Goal: Information Seeking & Learning: Learn about a topic

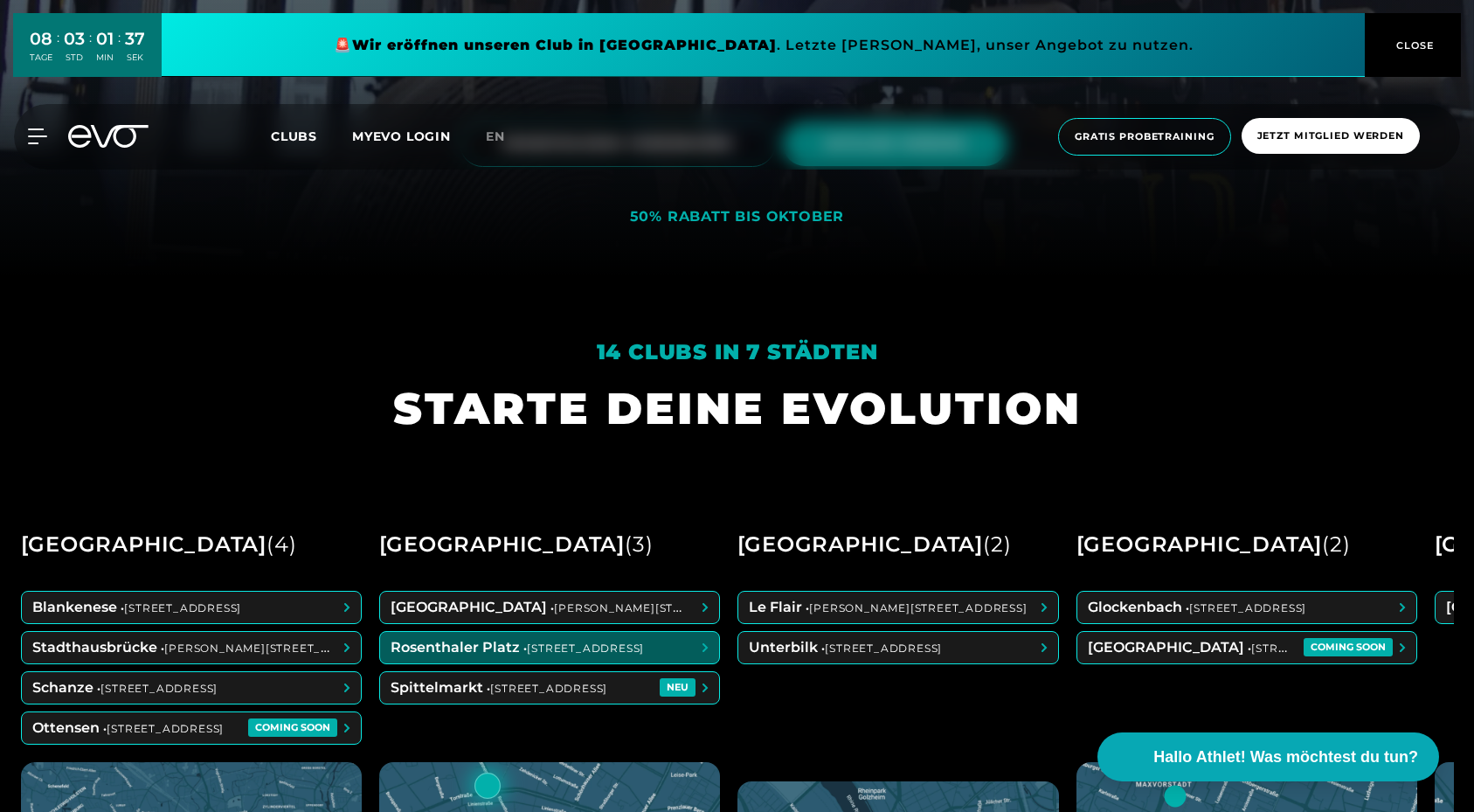
scroll to position [178, 0]
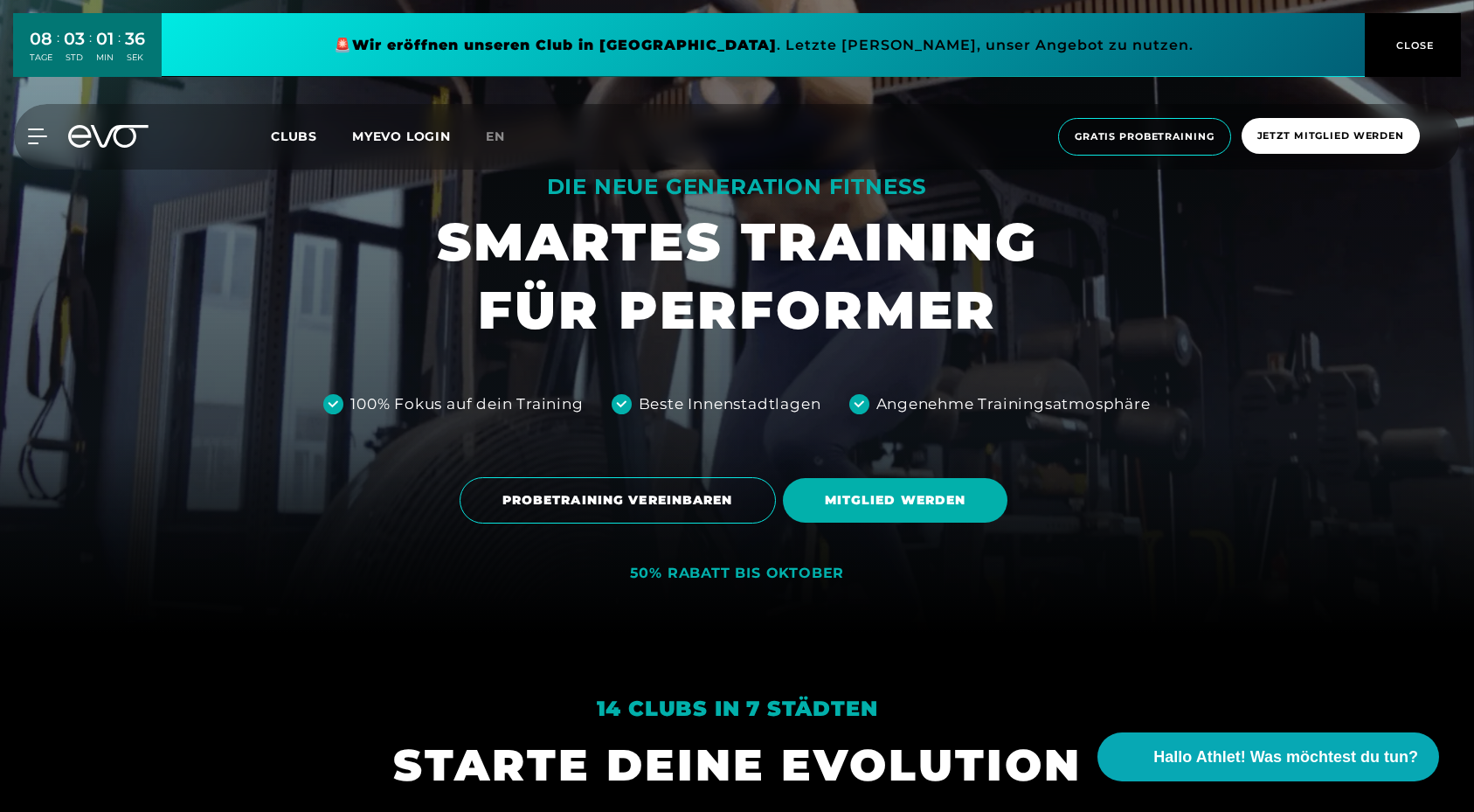
click at [251, 474] on div "PROBETRAINING VEREINBAREN MITGLIED WERDEN" at bounding box center [737, 499] width 1447 height 72
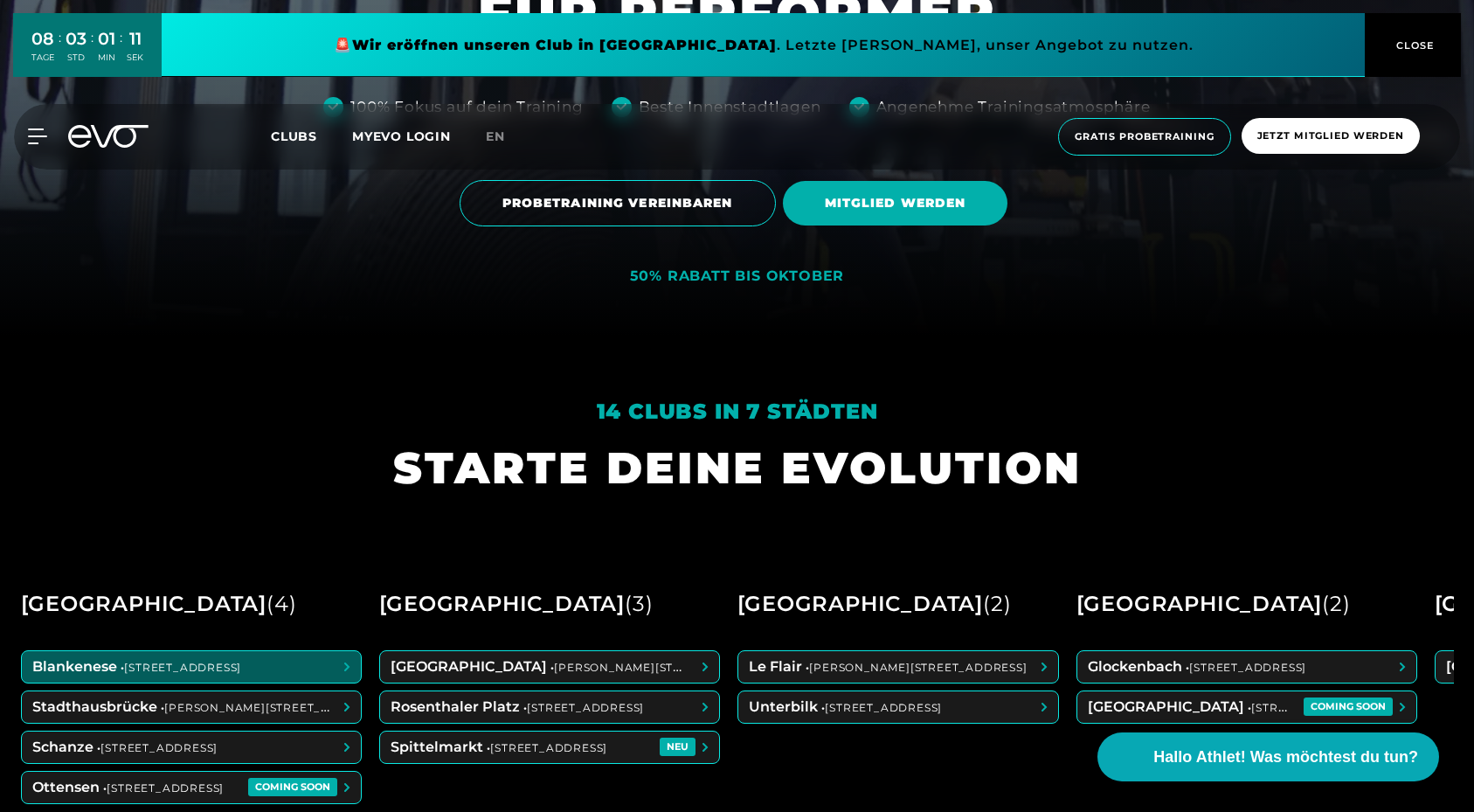
scroll to position [0, 0]
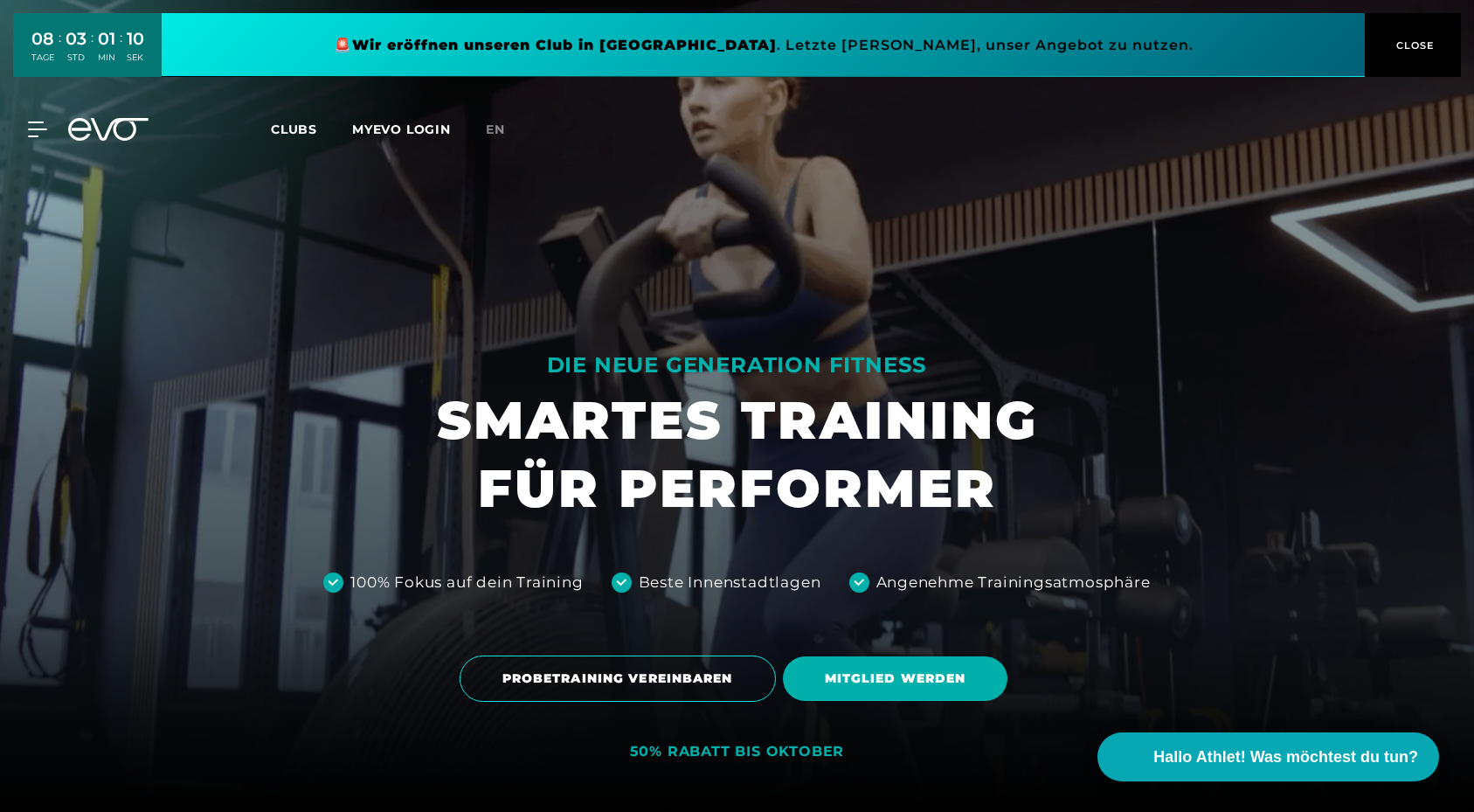
click at [92, 122] on icon at bounding box center [120, 129] width 57 height 23
click at [32, 131] on icon at bounding box center [41, 129] width 26 height 16
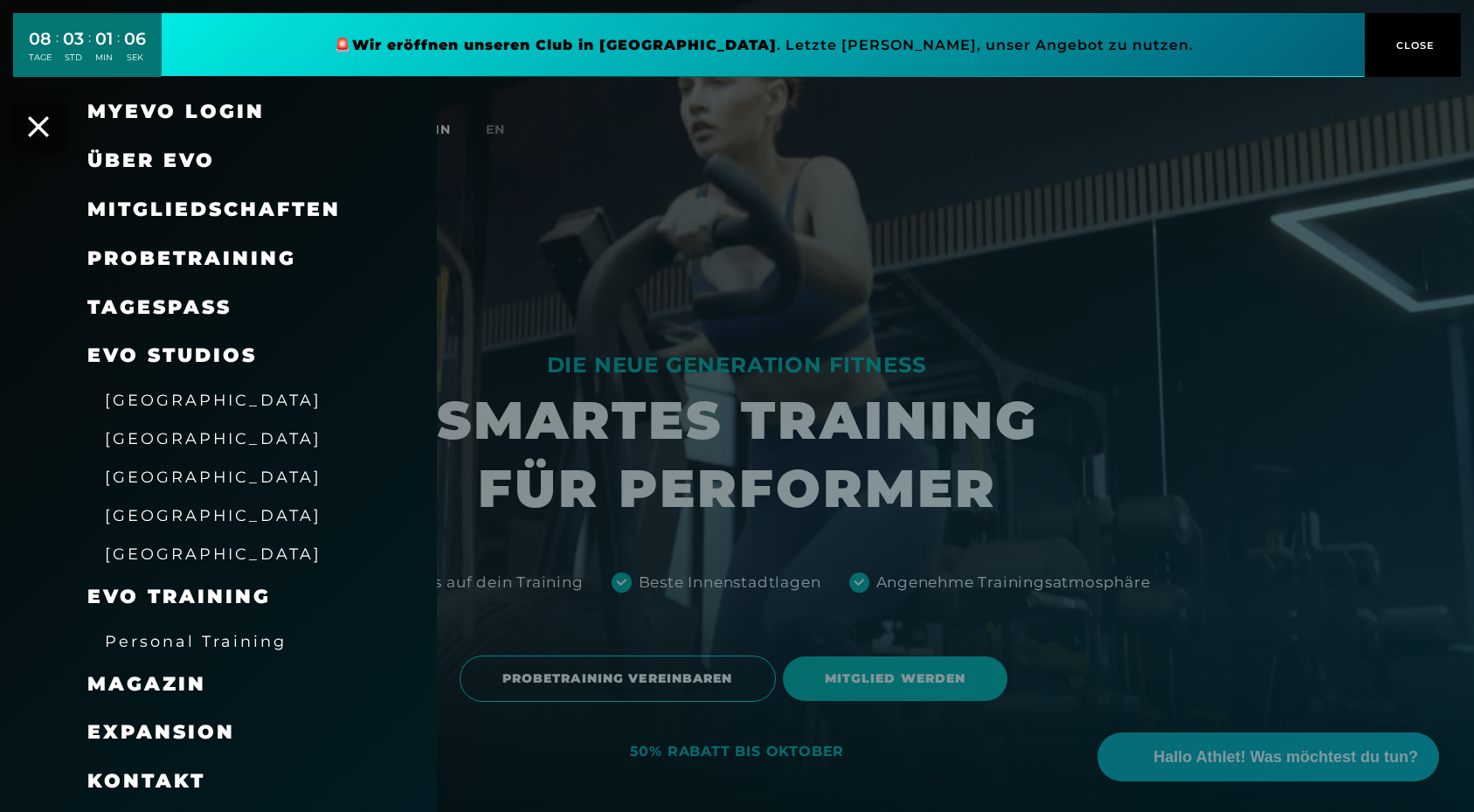
click at [183, 313] on link "TAGESPASS" at bounding box center [160, 307] width 144 height 24
click at [162, 210] on span "Mitgliedschaften" at bounding box center [214, 209] width 254 height 24
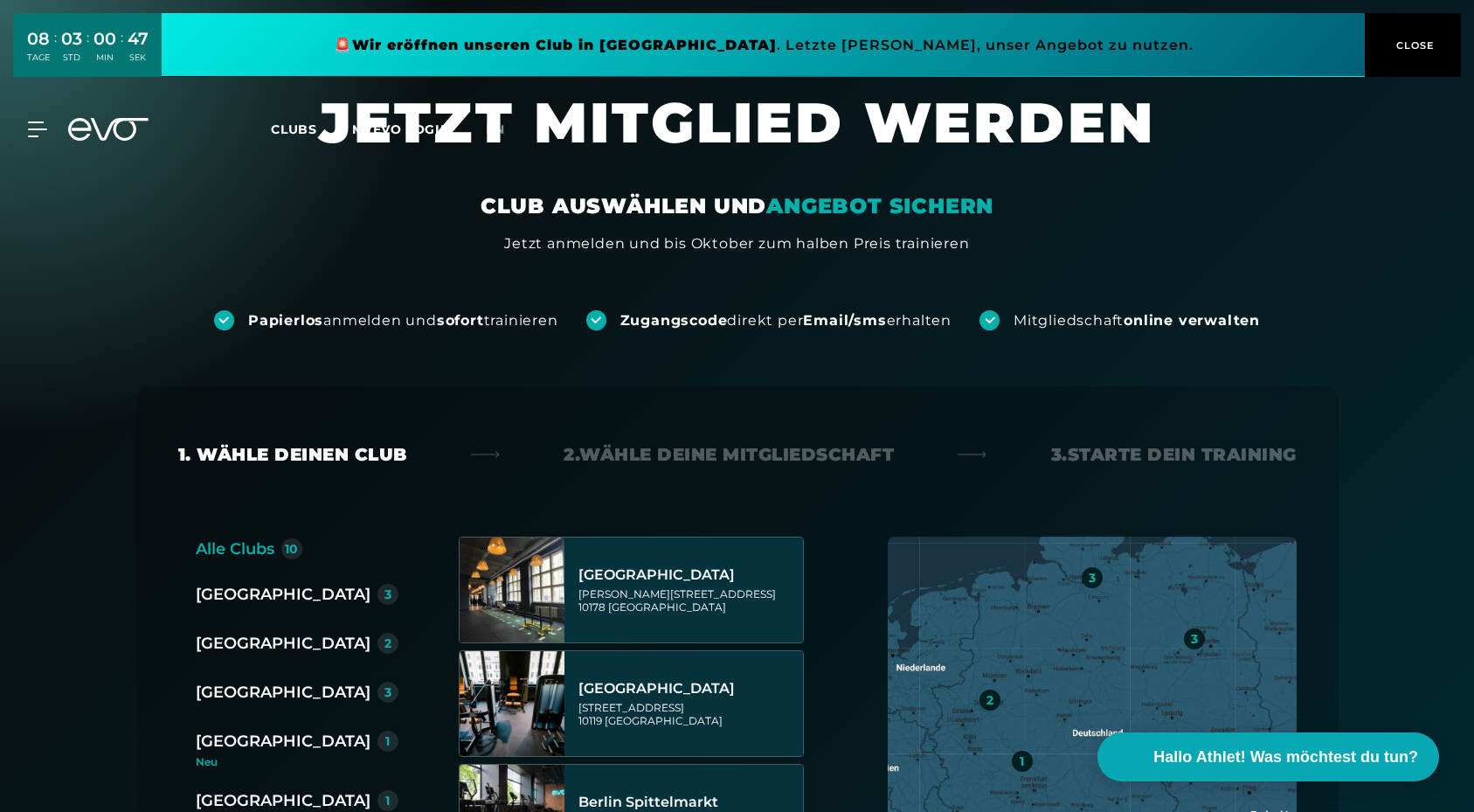
click at [257, 741] on div "[GEOGRAPHIC_DATA]" at bounding box center [282, 741] width 174 height 25
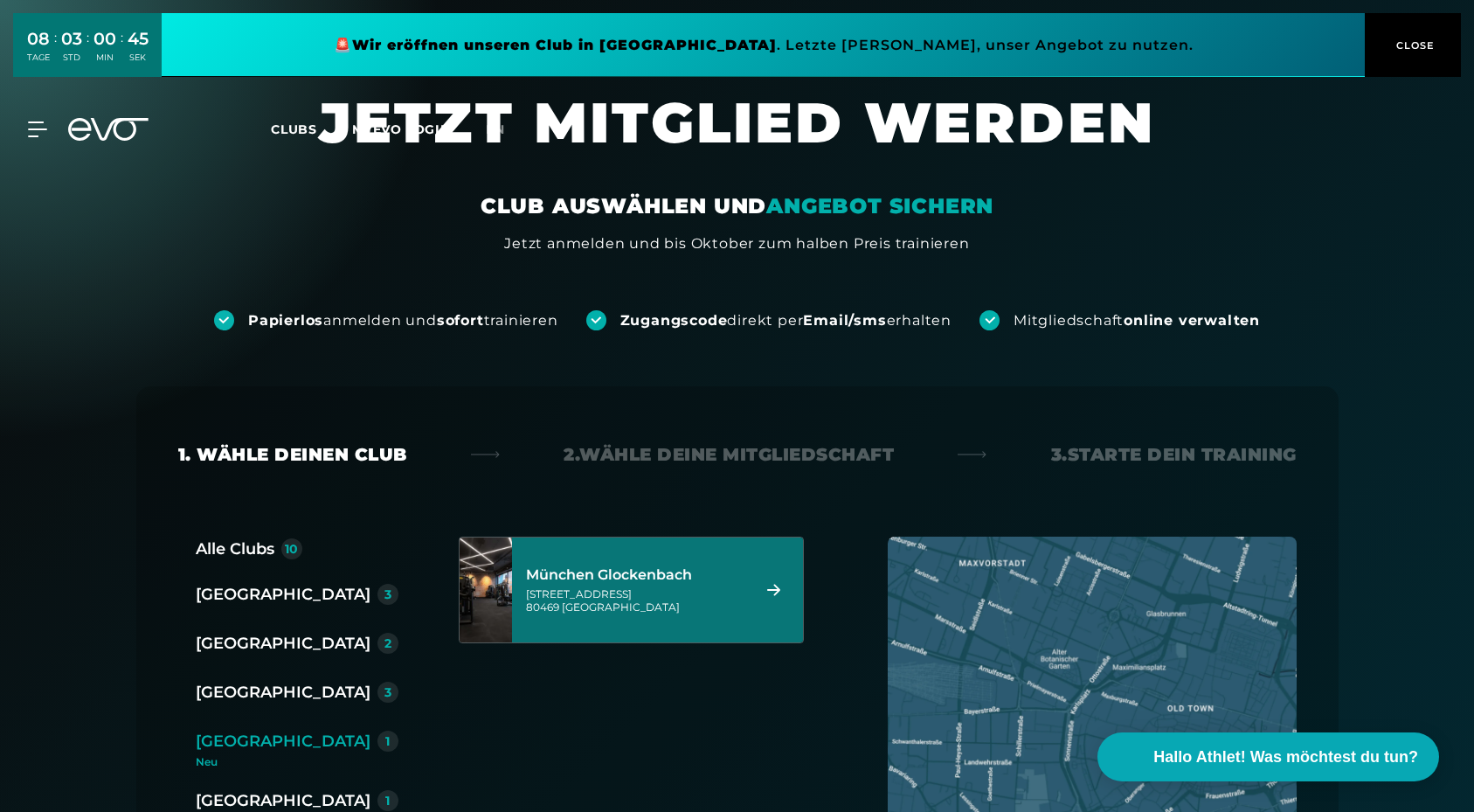
scroll to position [178, 0]
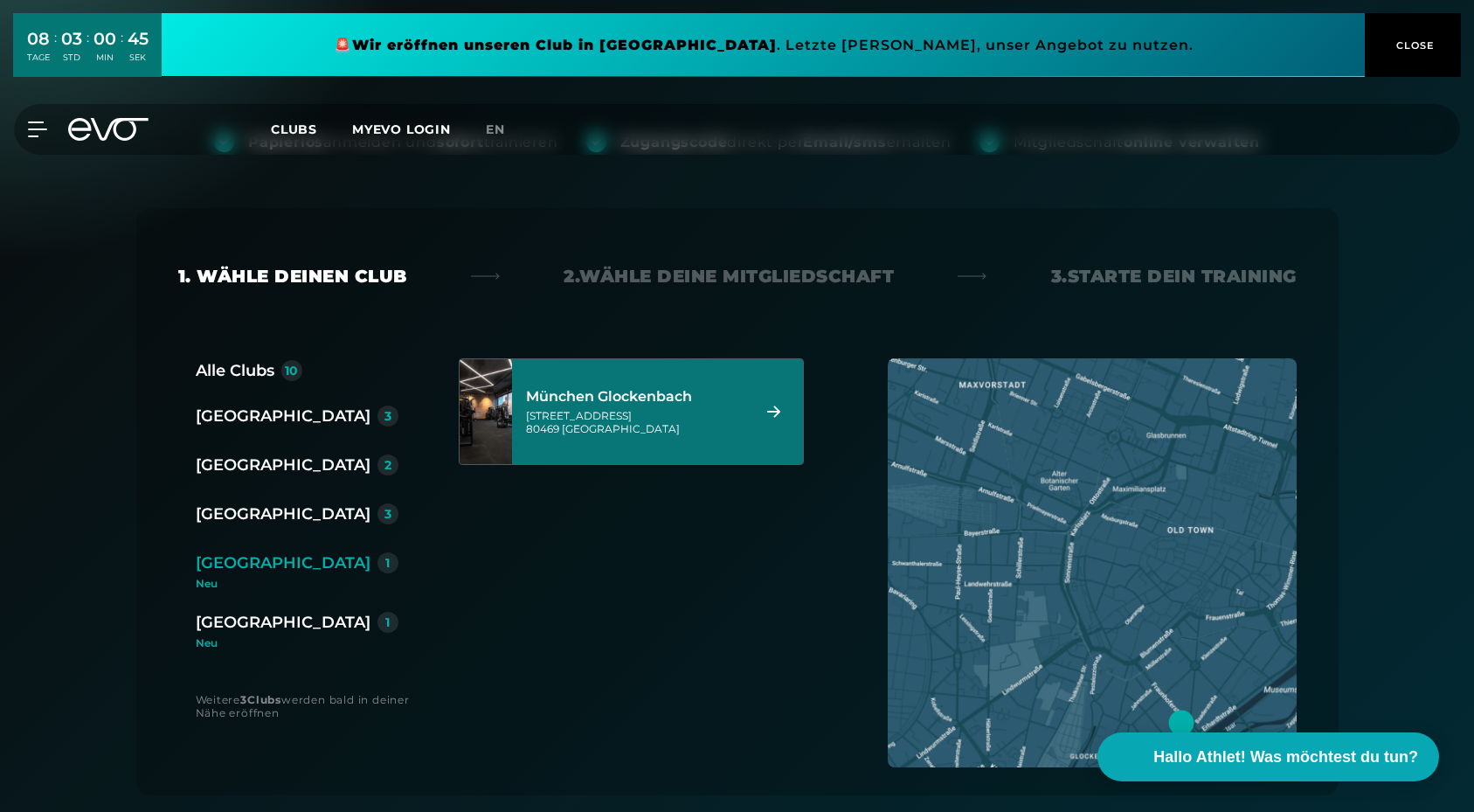
click at [567, 402] on div "München Glockenbach" at bounding box center [635, 396] width 219 height 17
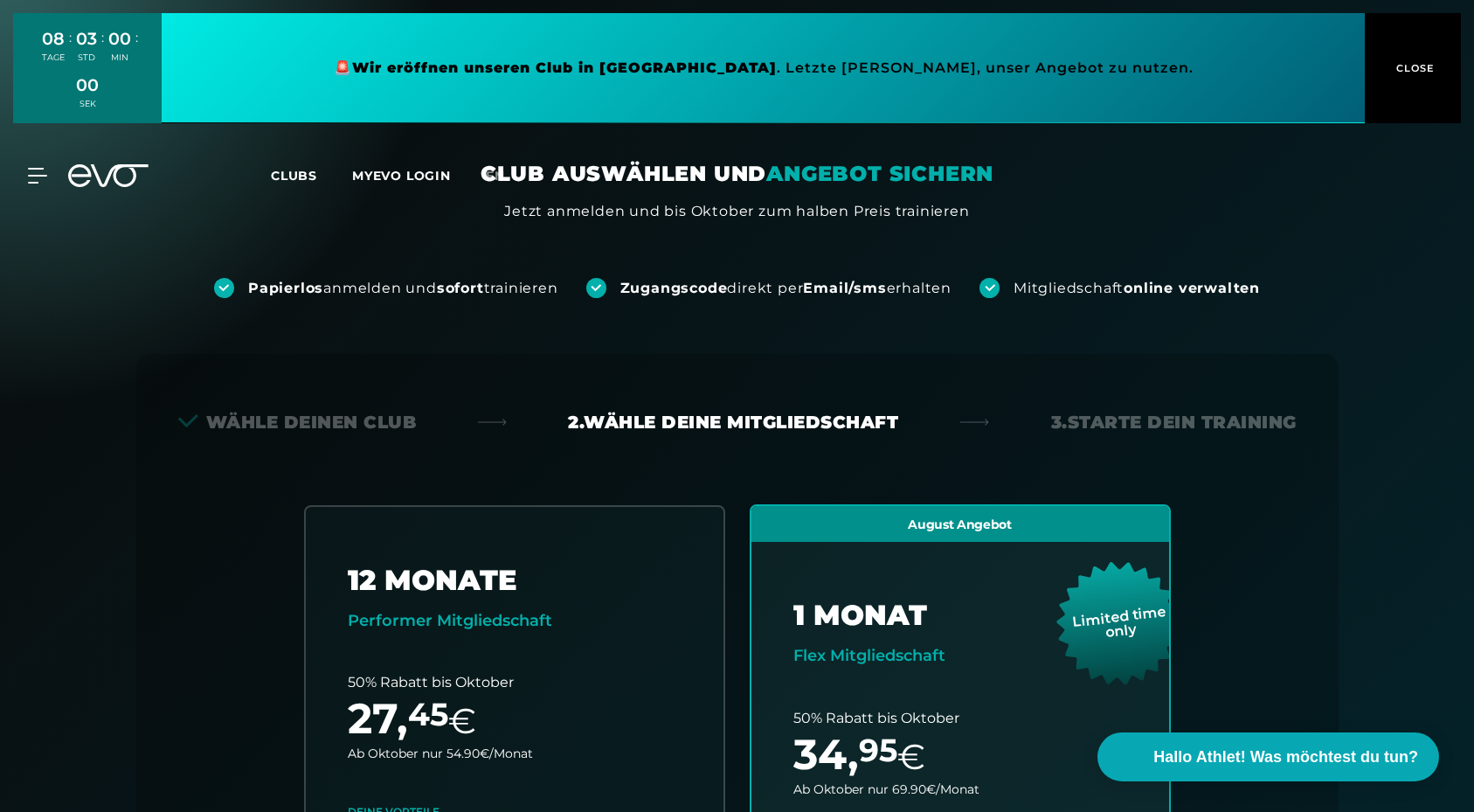
scroll to position [0, 0]
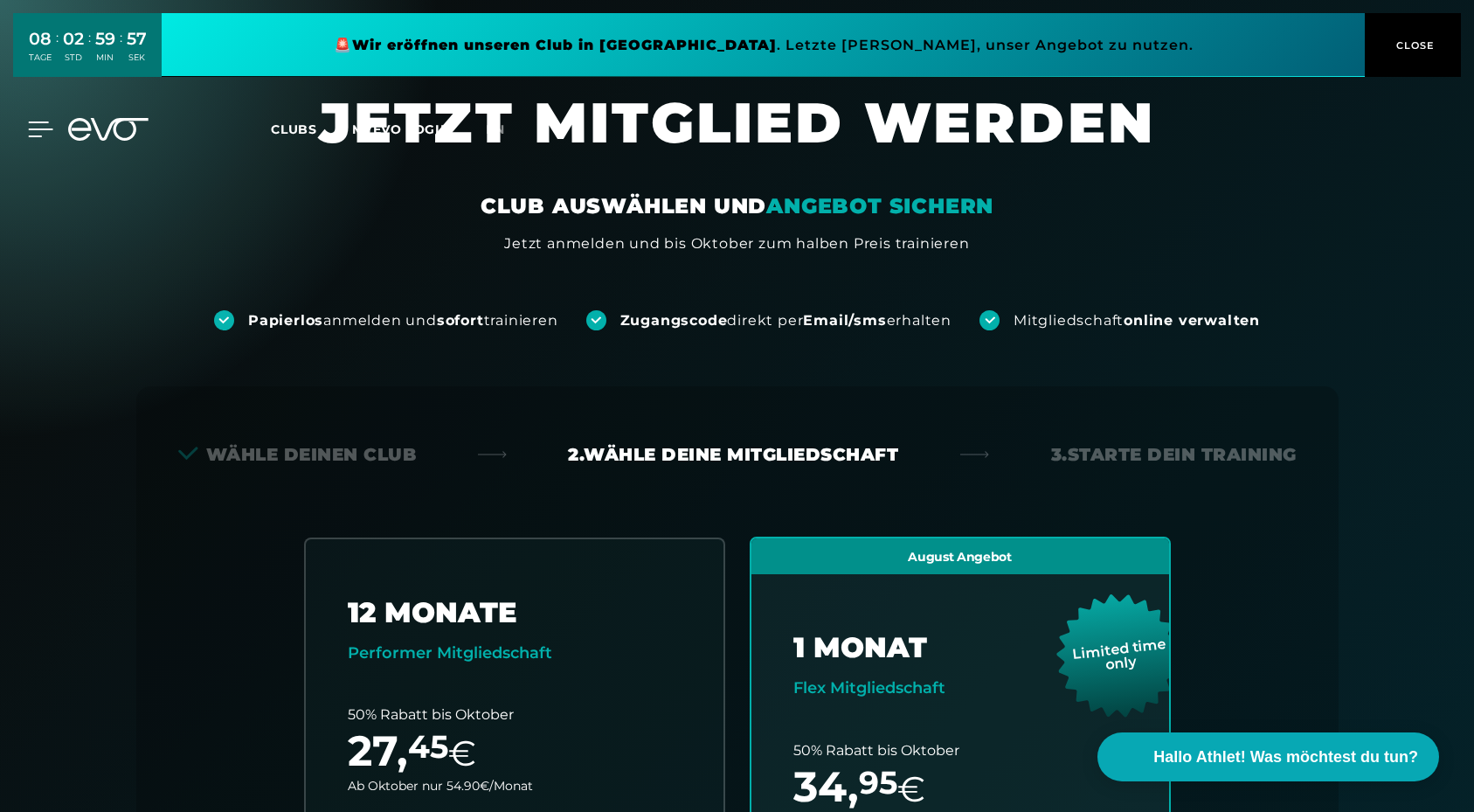
click at [41, 133] on icon at bounding box center [41, 129] width 26 height 16
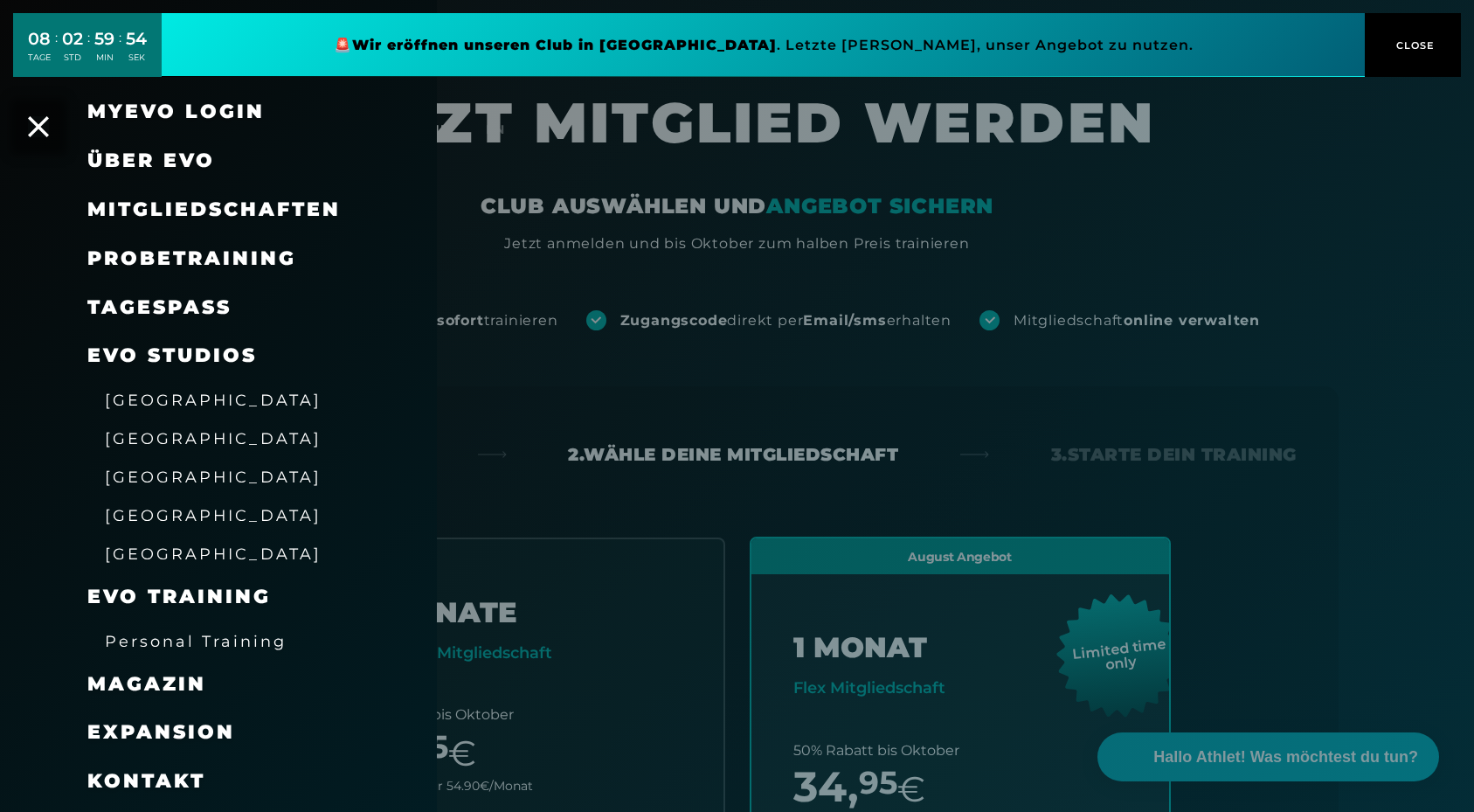
click at [168, 164] on span "Über EVO" at bounding box center [152, 161] width 128 height 24
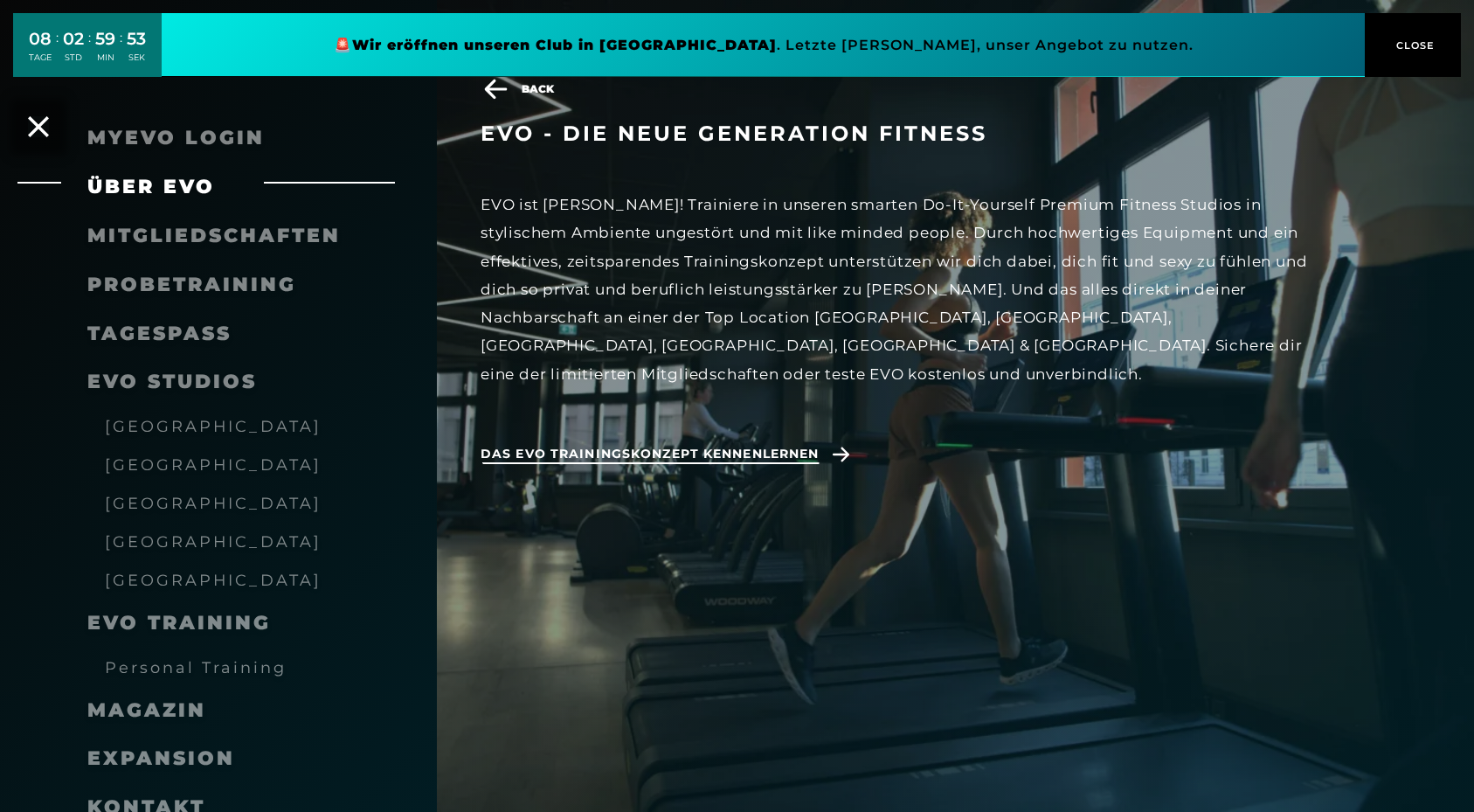
click at [766, 444] on span "Das EVO Trainingskonzept kennenlernen" at bounding box center [650, 453] width 339 height 18
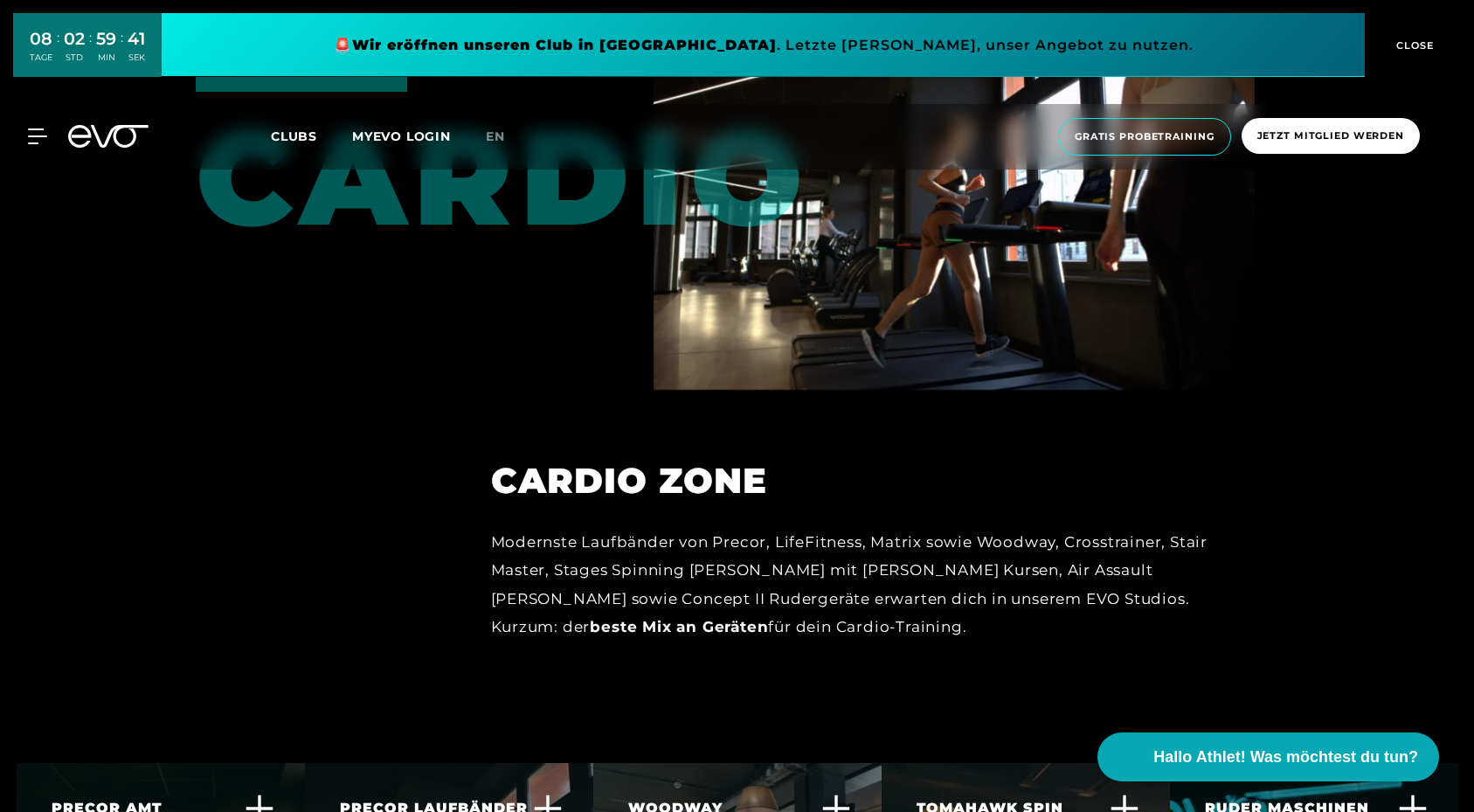
scroll to position [3149, 0]
